Goal: Task Accomplishment & Management: Manage account settings

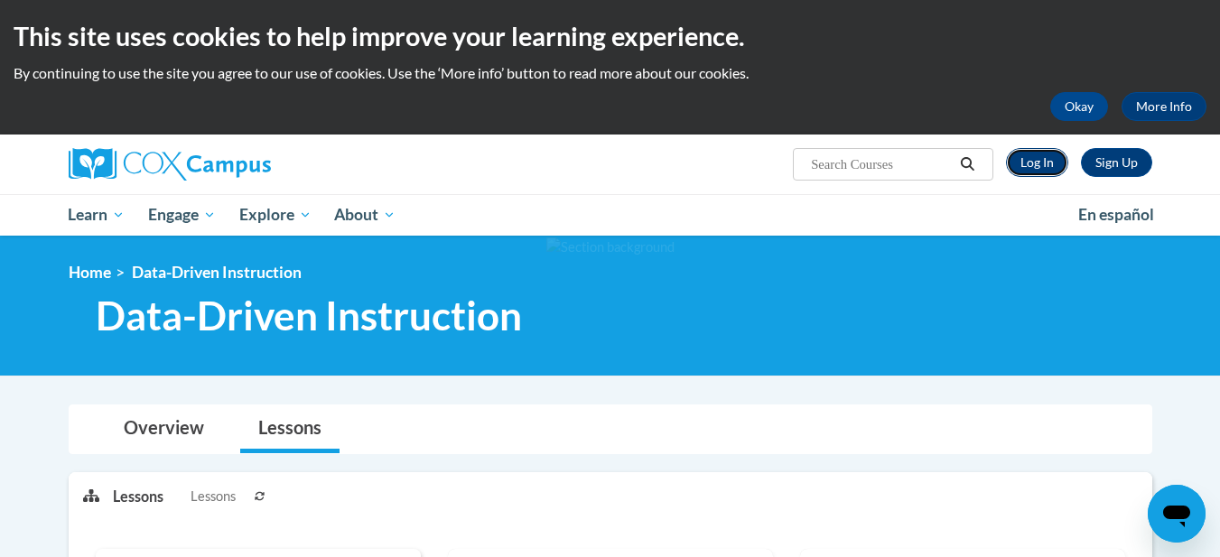
click at [1051, 160] on link "Log In" at bounding box center [1037, 162] width 62 height 29
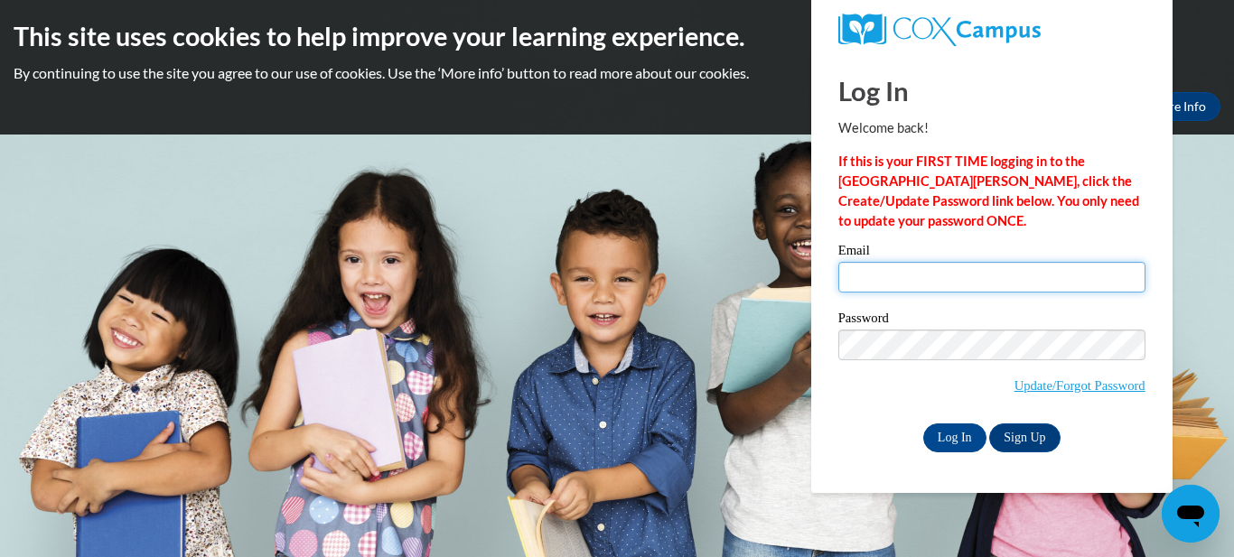
click at [1013, 287] on input "Email" at bounding box center [991, 277] width 307 height 31
type input "[EMAIL_ADDRESS][PERSON_NAME][DOMAIN_NAME]"
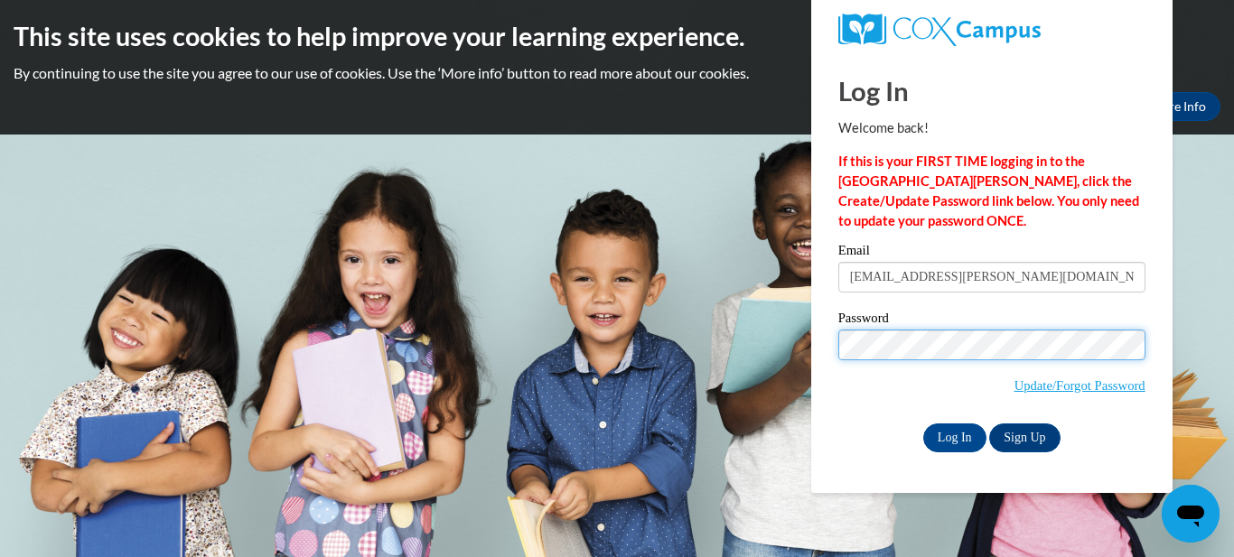
click at [923, 424] on input "Log In" at bounding box center [954, 438] width 63 height 29
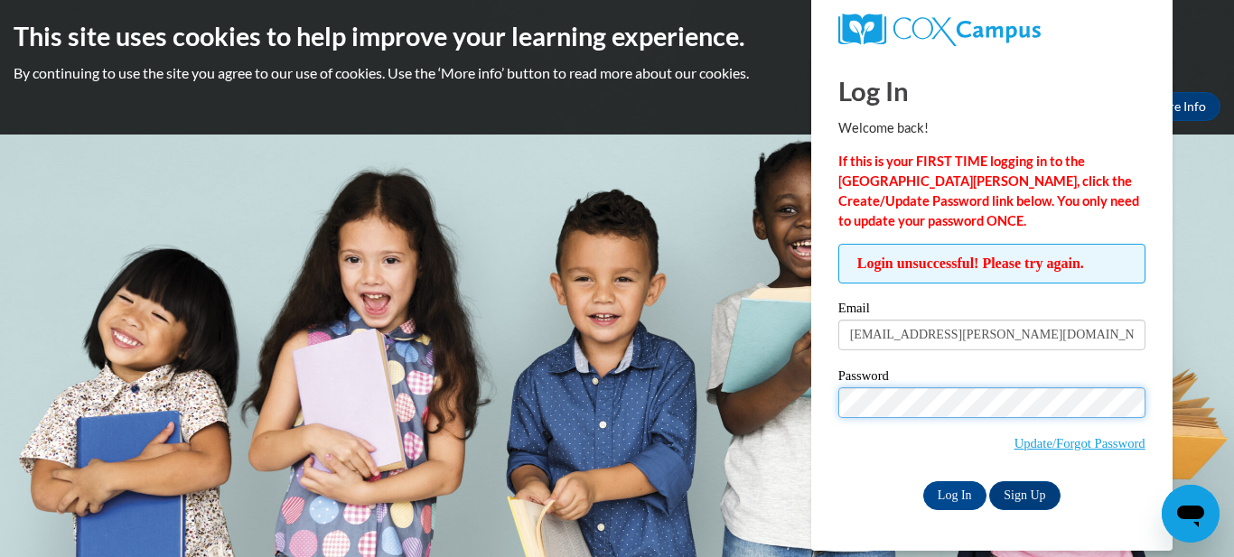
click at [923, 481] on input "Log In" at bounding box center [954, 495] width 63 height 29
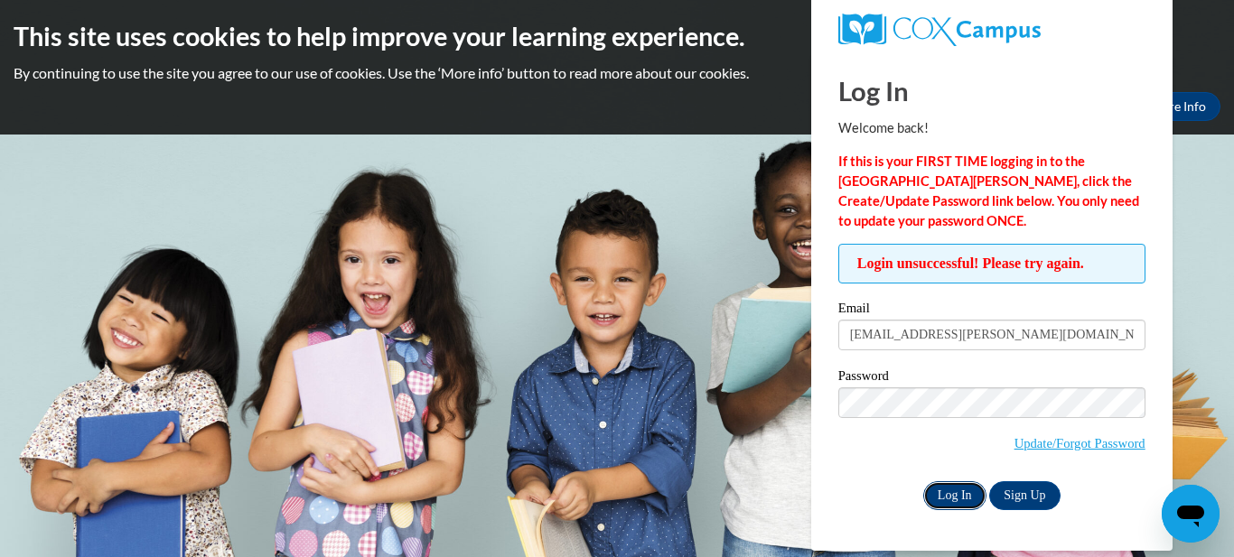
click at [957, 498] on input "Log In" at bounding box center [954, 495] width 63 height 29
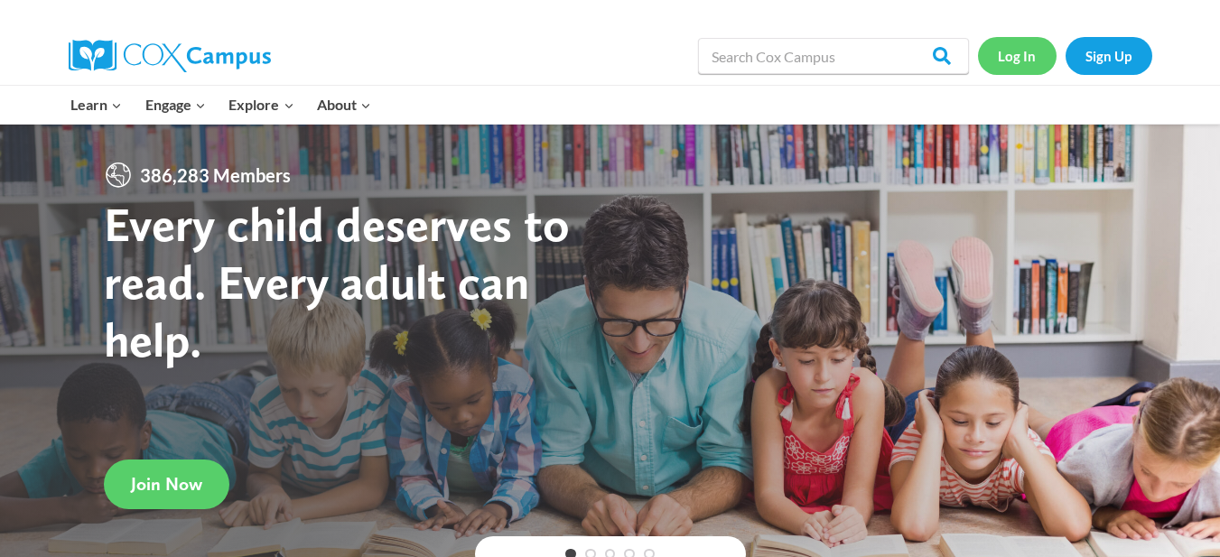
click at [1018, 53] on link "Log In" at bounding box center [1017, 55] width 79 height 37
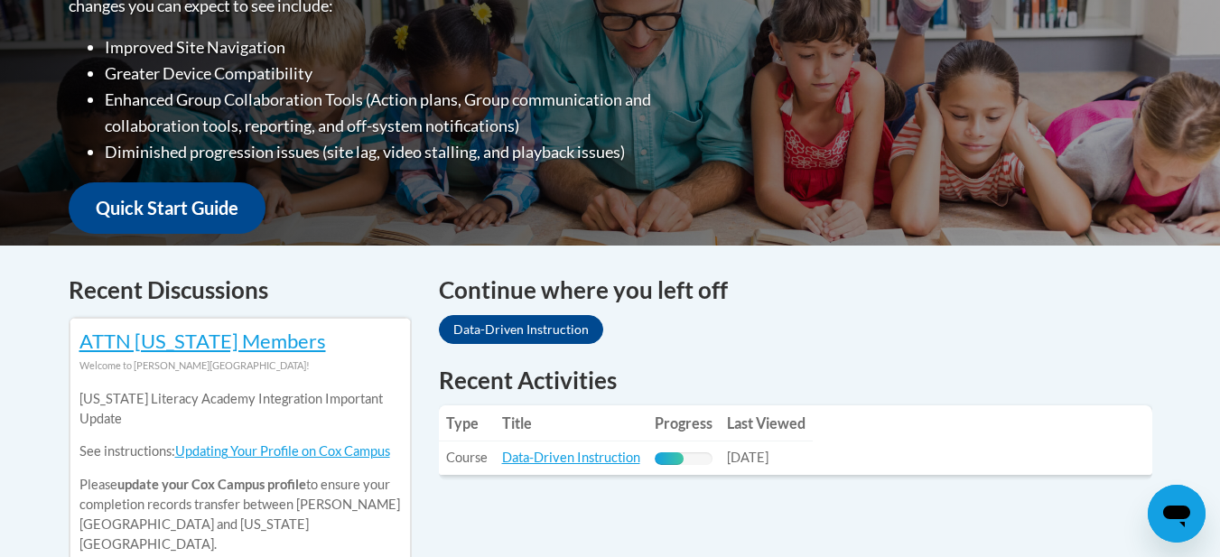
scroll to position [522, 0]
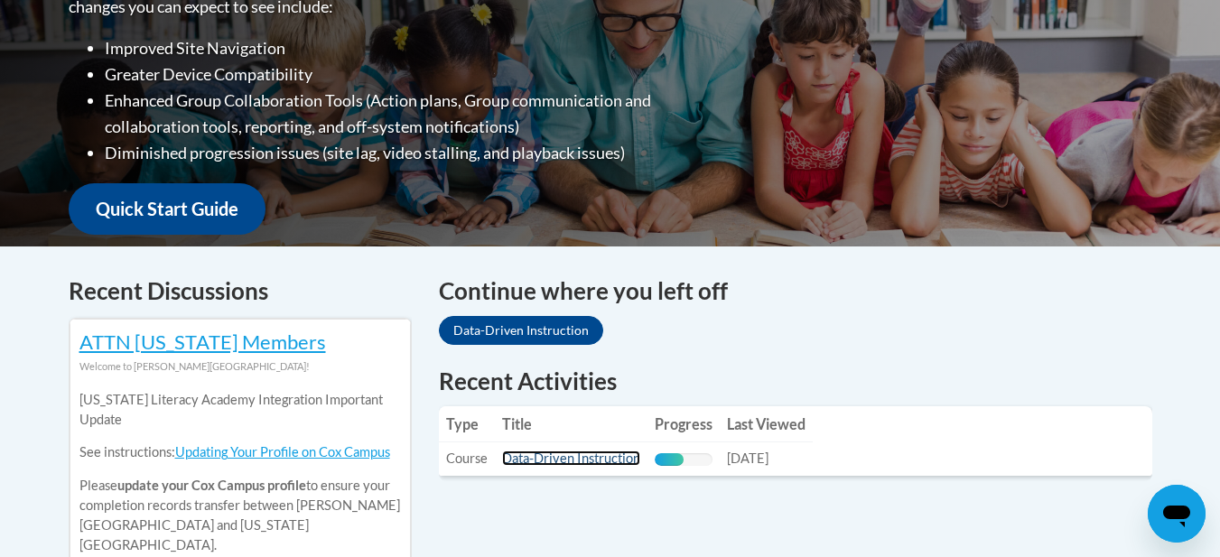
click at [550, 452] on link "Data-Driven Instruction" at bounding box center [571, 458] width 138 height 15
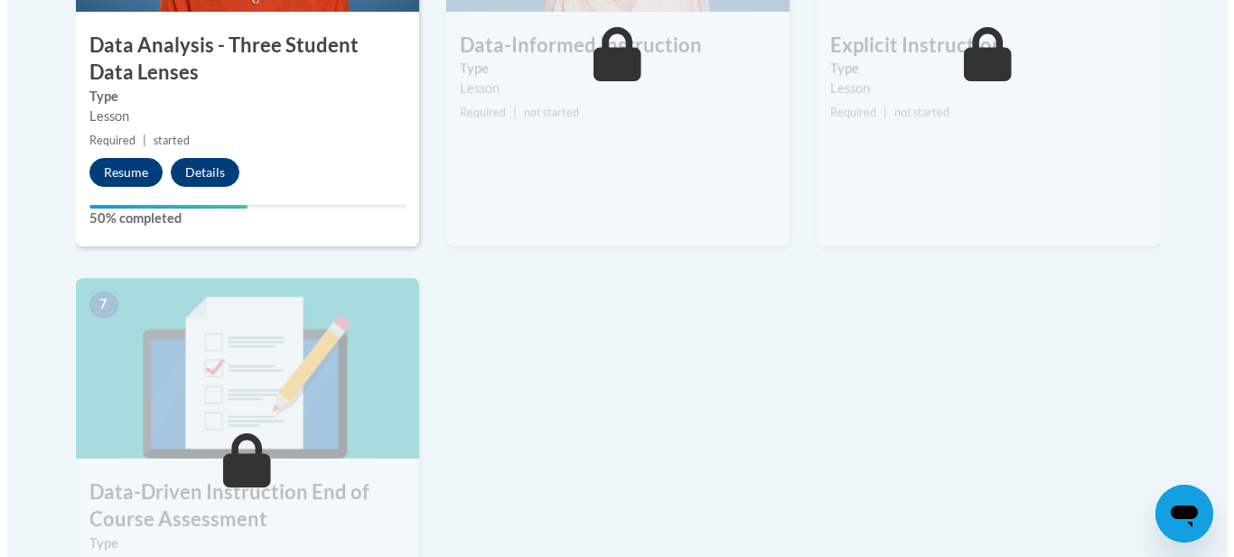
scroll to position [1215, 0]
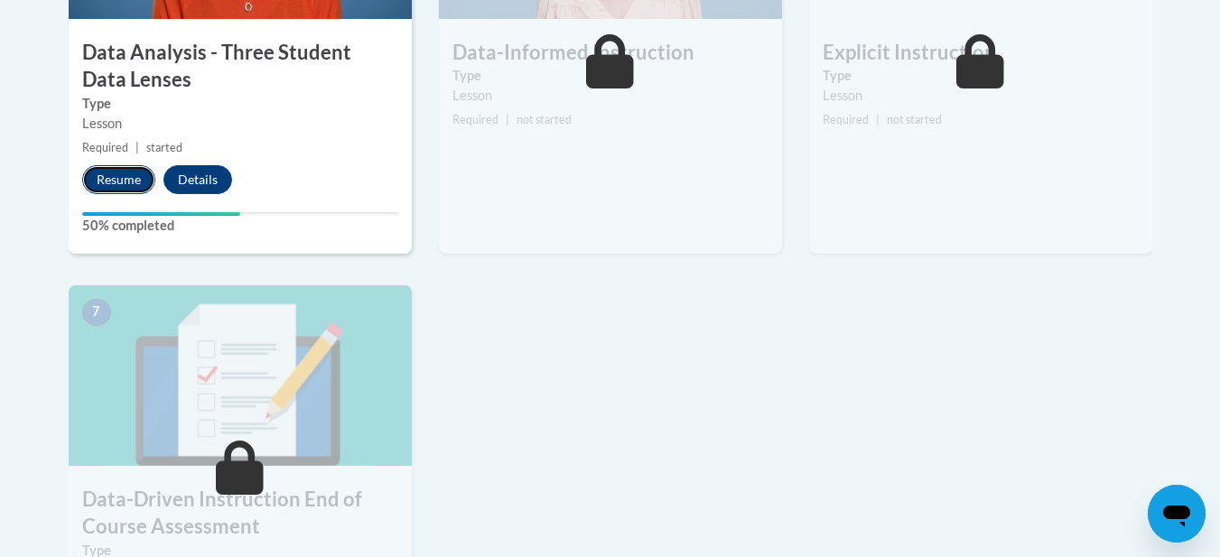
click at [107, 184] on button "Resume" at bounding box center [118, 179] width 73 height 29
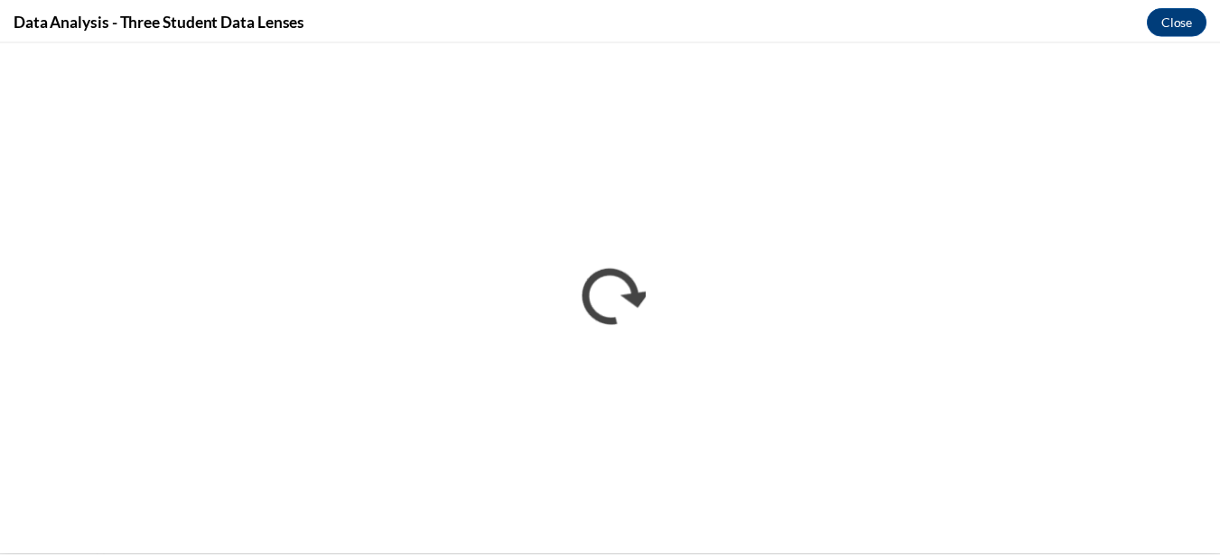
scroll to position [0, 0]
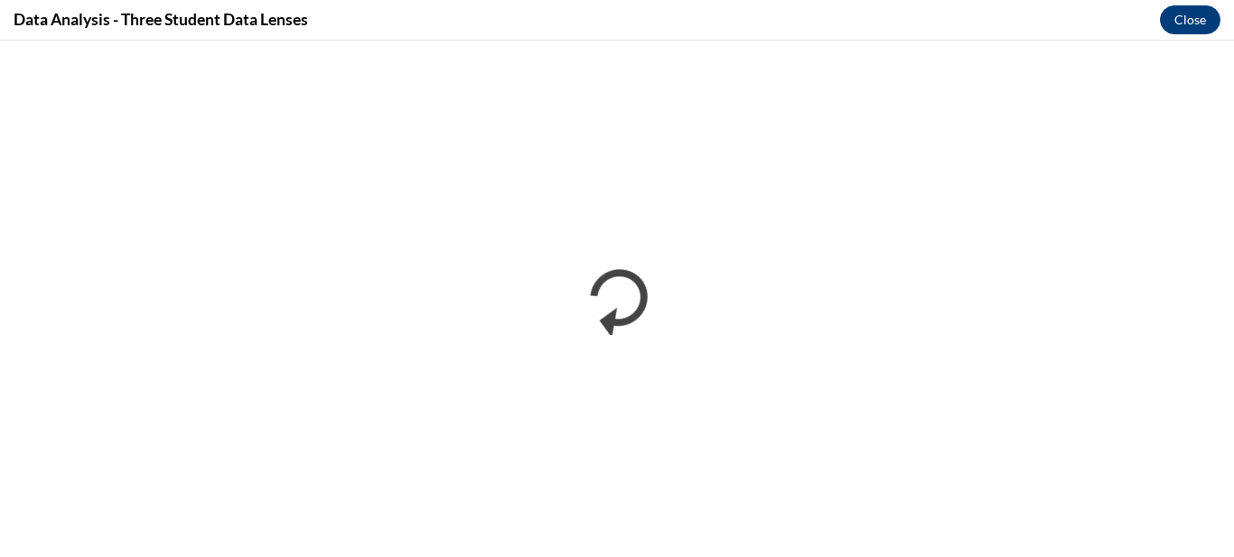
drag, startPoint x: 1190, startPoint y: 37, endPoint x: 1198, endPoint y: 27, distance: 12.8
click at [1198, 27] on div "Data Analysis - Three Student Data Lenses Close" at bounding box center [617, 20] width 1234 height 41
click at [1198, 27] on button "Close" at bounding box center [1189, 19] width 61 height 29
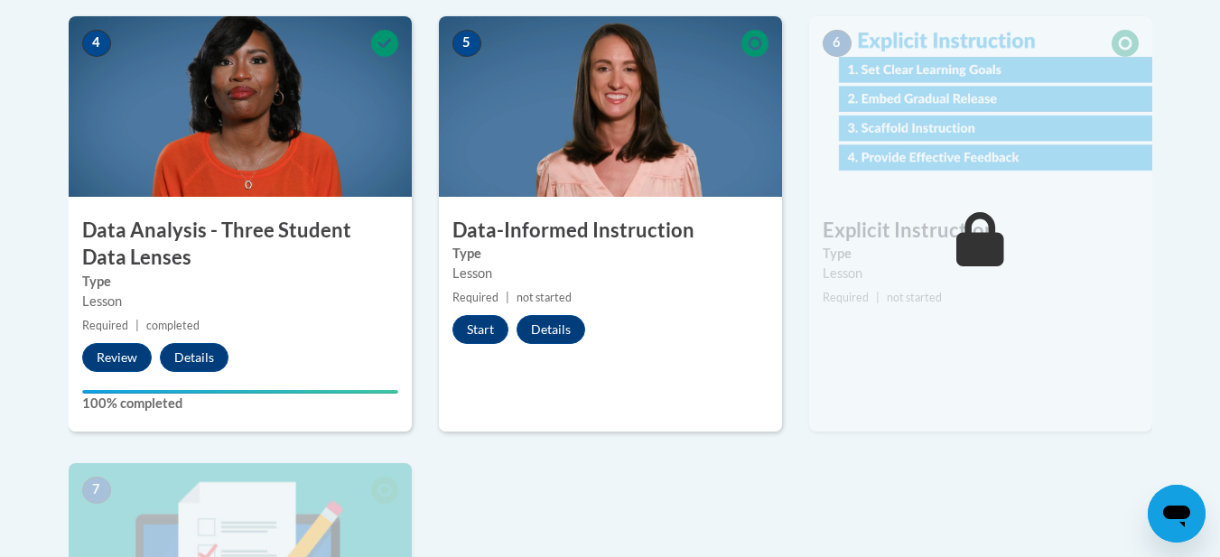
scroll to position [1131, 0]
